Goal: Information Seeking & Learning: Learn about a topic

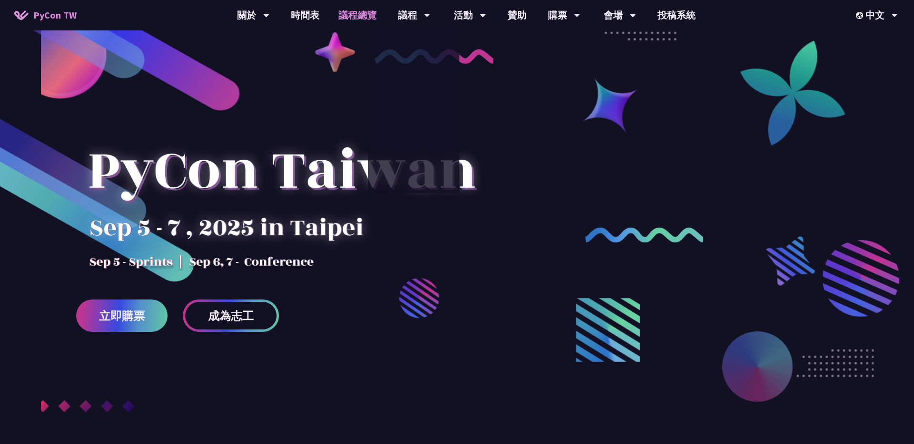
click at [358, 17] on link "議程總覽" at bounding box center [357, 15] width 57 height 30
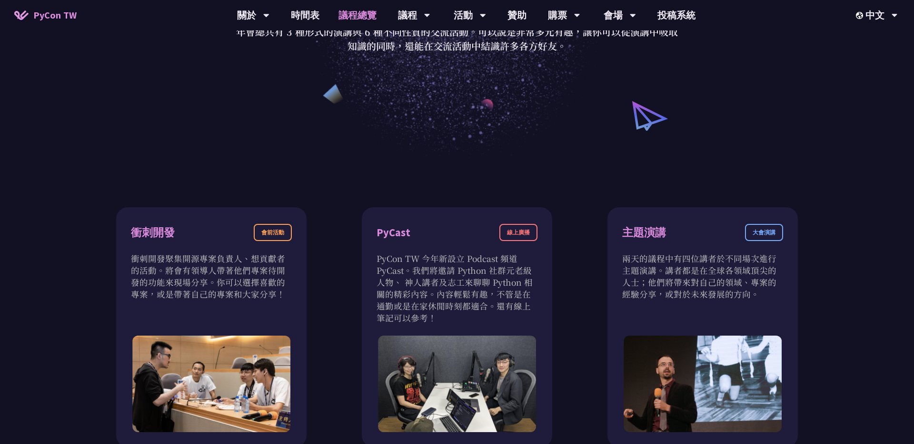
click at [425, 316] on p "PyCon TW 今年新設立 Podcast 頻道 PyCast。我們將邀請 Python 社群元老級人物、 神人講者及志工來聊聊 Python 相關的精彩內…" at bounding box center [456, 288] width 161 height 71
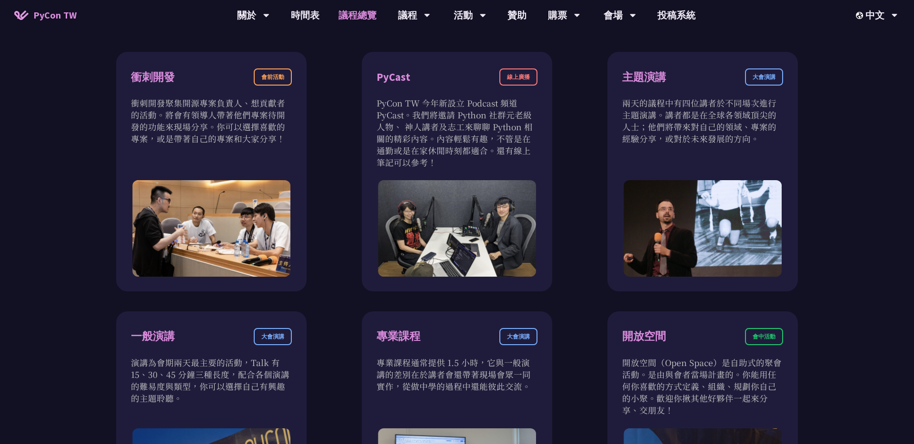
scroll to position [218, 0]
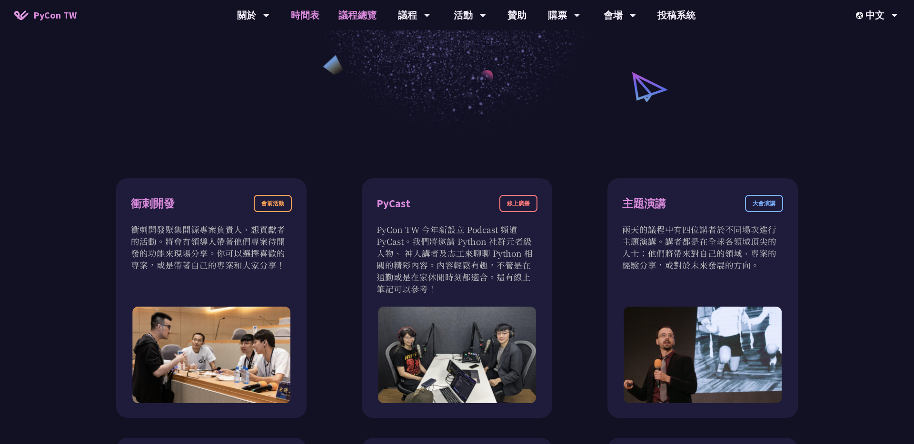
click at [305, 12] on link "時間表" at bounding box center [305, 15] width 48 height 30
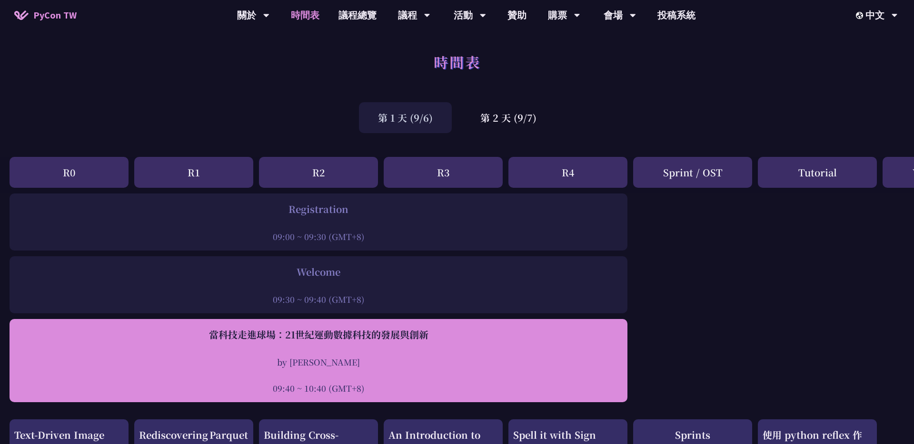
scroll to position [0, 0]
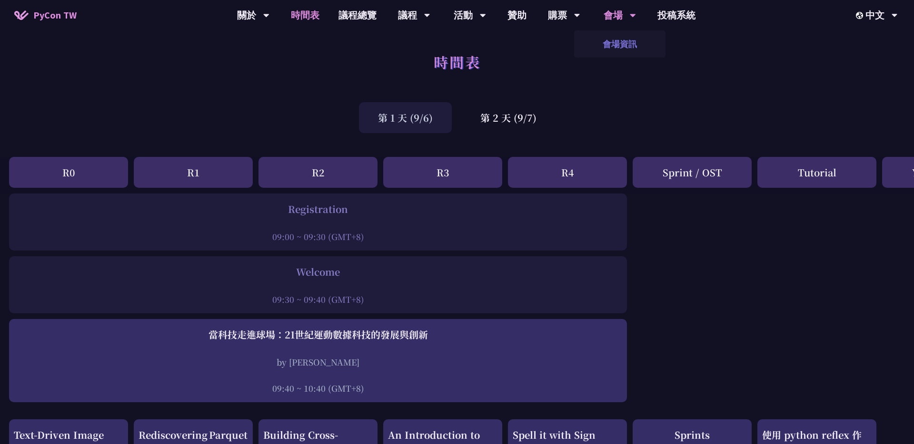
click at [621, 44] on link "會場資訊" at bounding box center [619, 44] width 91 height 22
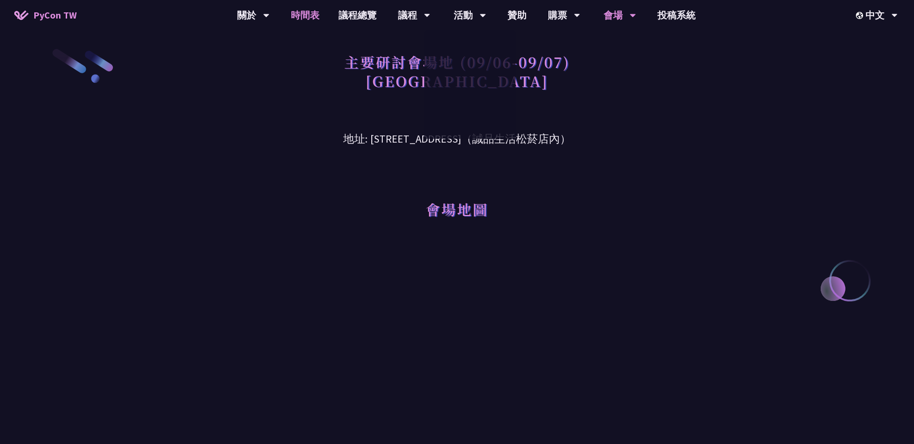
click at [305, 15] on link "時間表" at bounding box center [305, 15] width 48 height 30
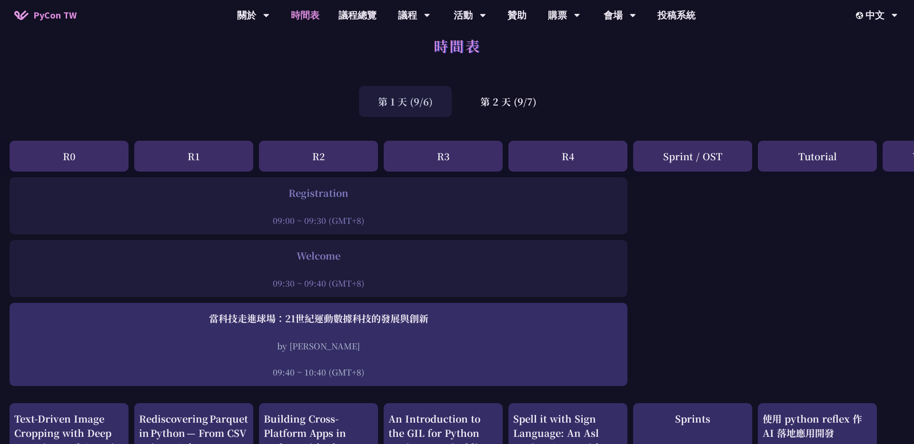
scroll to position [17, 0]
click at [505, 100] on div "第 2 天 (9/7)" at bounding box center [508, 101] width 94 height 31
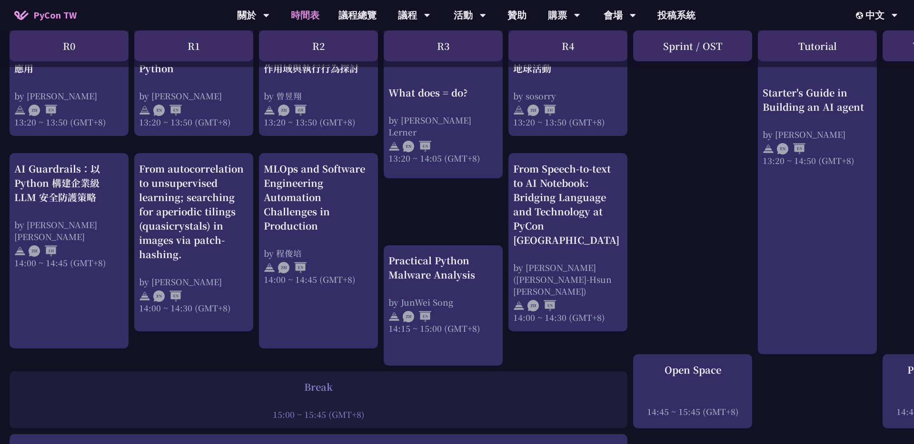
scroll to position [863, 0]
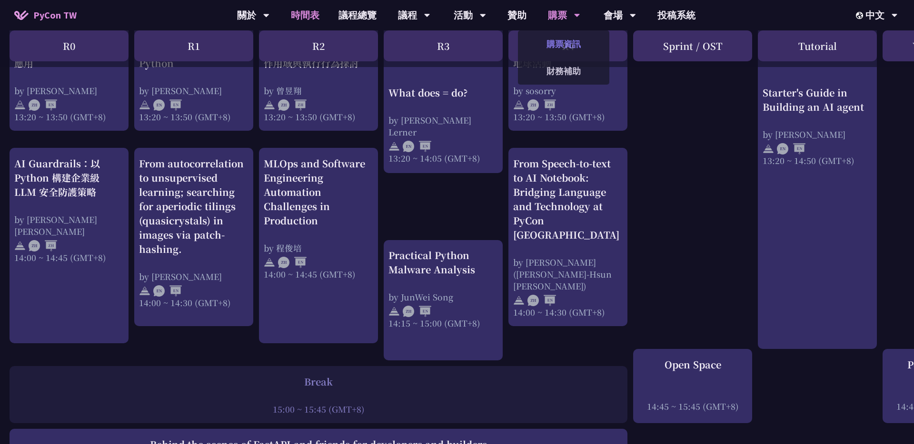
click at [560, 44] on link "購票資訊" at bounding box center [563, 44] width 91 height 22
